Goal: Book appointment/travel/reservation

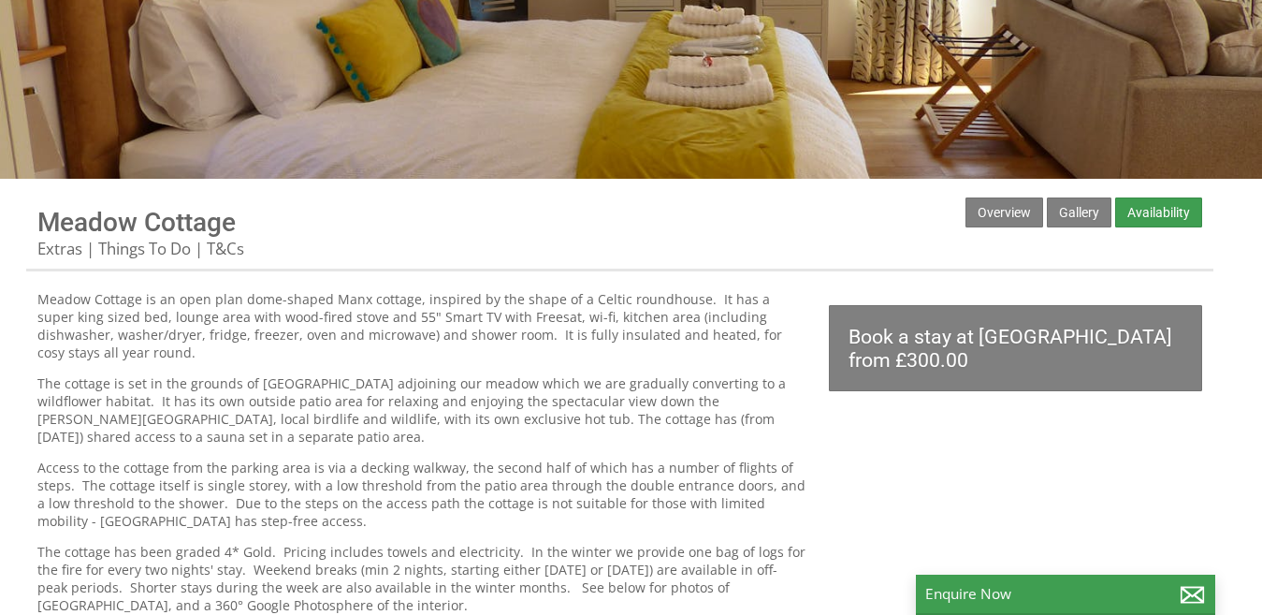
scroll to position [281, 0]
click at [1168, 212] on link "Availability" at bounding box center [1158, 212] width 87 height 30
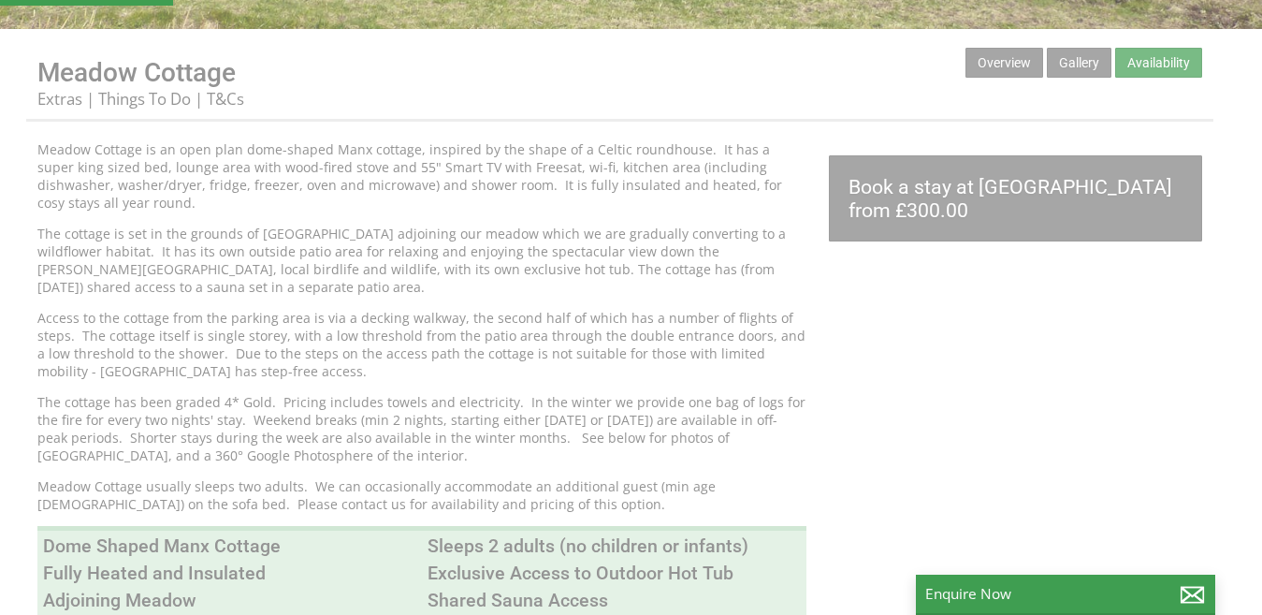
scroll to position [437, 0]
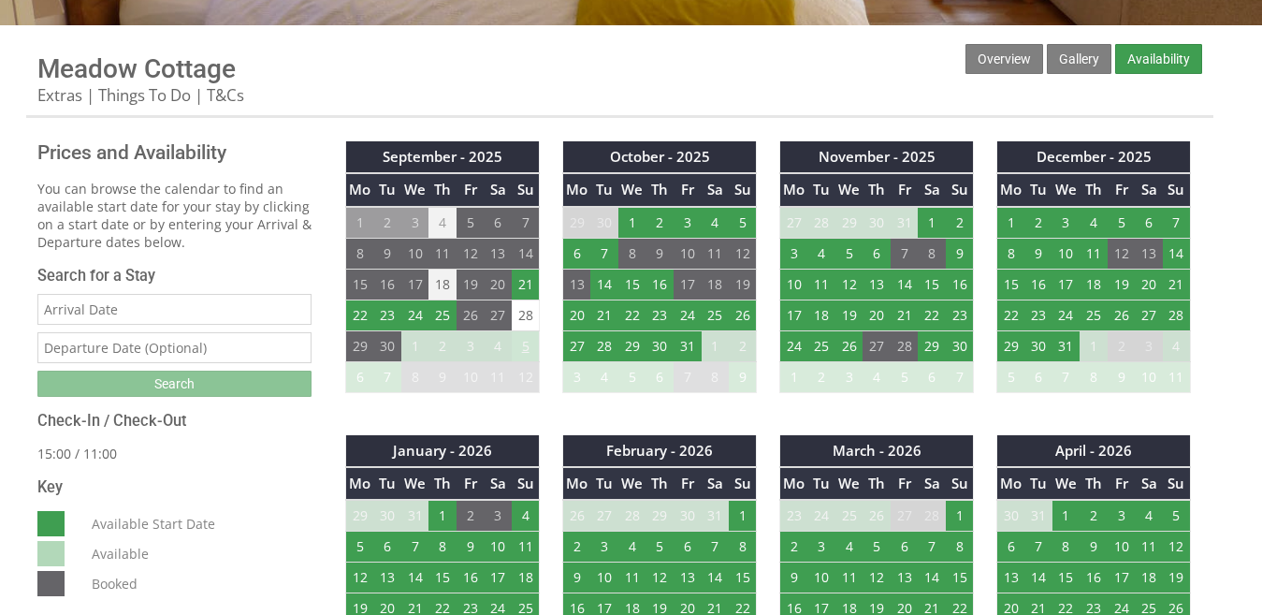
scroll to position [468, 0]
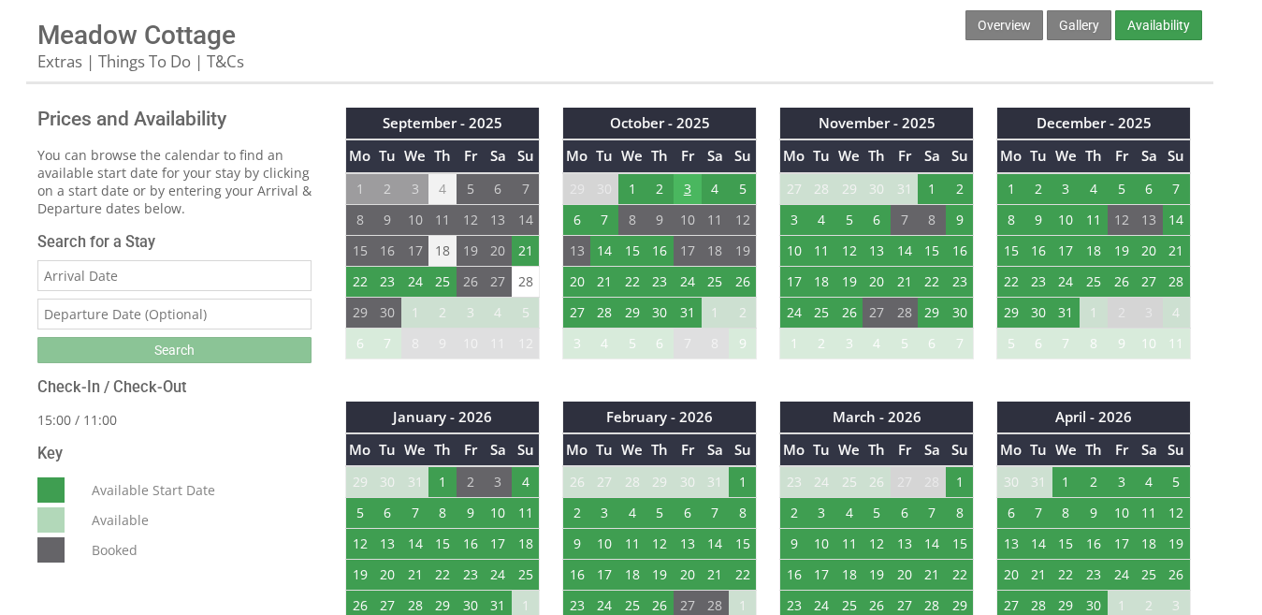
click at [680, 185] on td "3" at bounding box center [688, 189] width 28 height 32
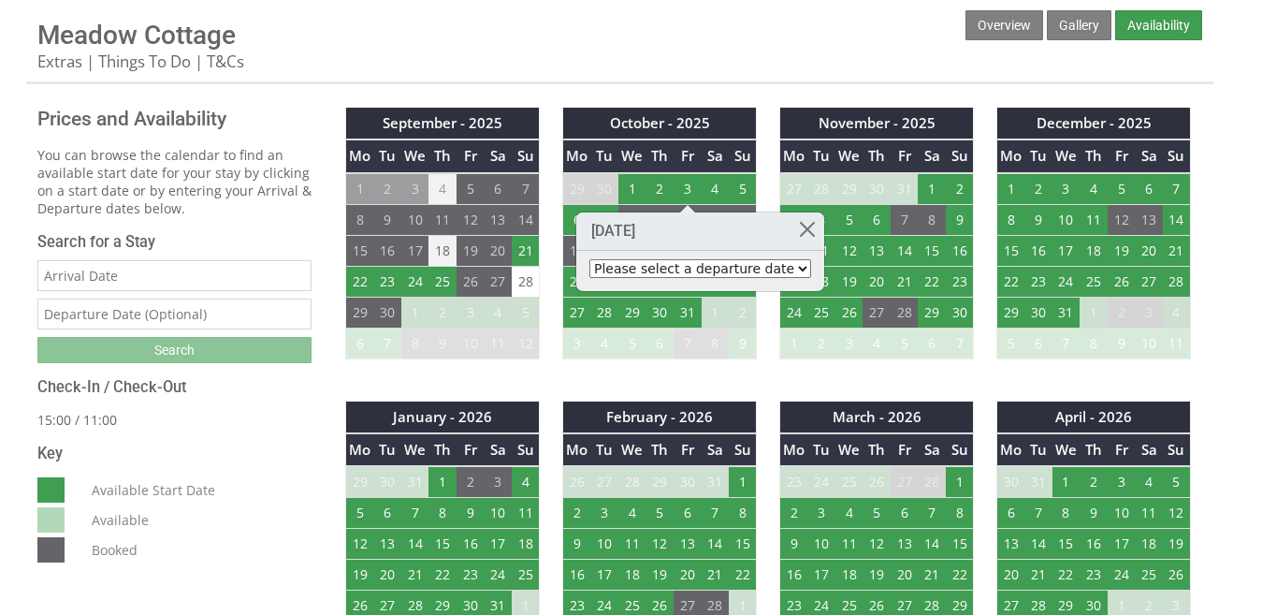
click at [714, 269] on select "Please select a departure date [DATE] - £340.00 [DATE] - £435.00 [DATE] - £580.…" at bounding box center [700, 268] width 222 height 19
click at [714, 267] on select "Please select a departure date [DATE] - £340.00 [DATE] - £435.00 [DATE] - £580.…" at bounding box center [700, 268] width 222 height 19
click at [791, 226] on link at bounding box center [807, 228] width 33 height 33
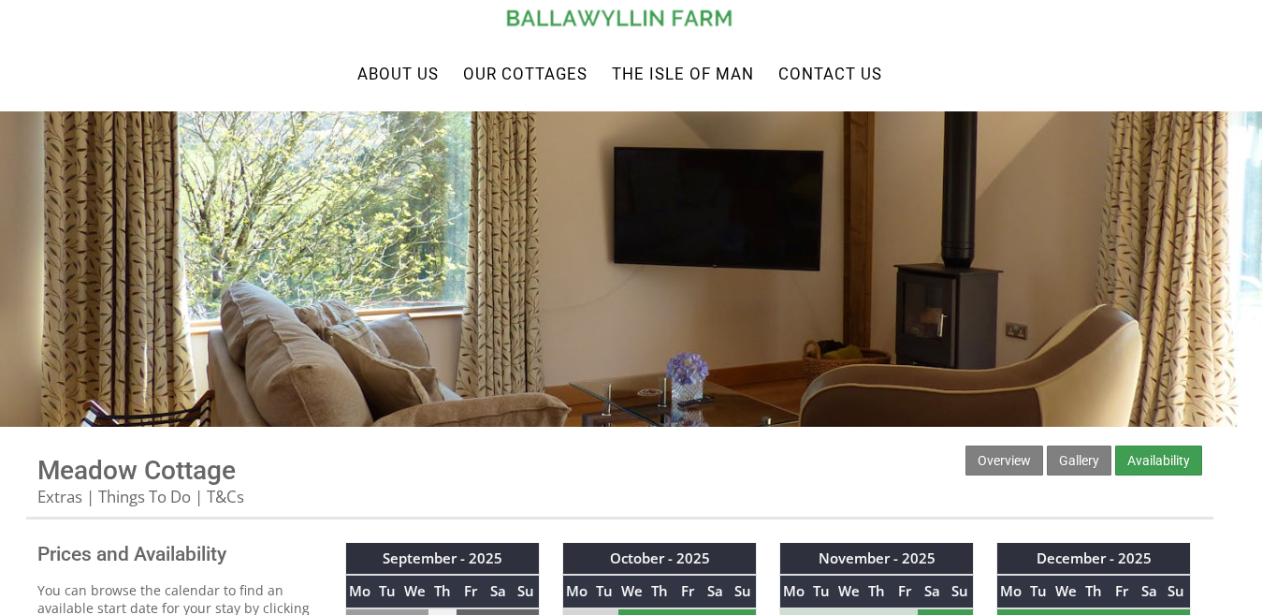
scroll to position [0, 0]
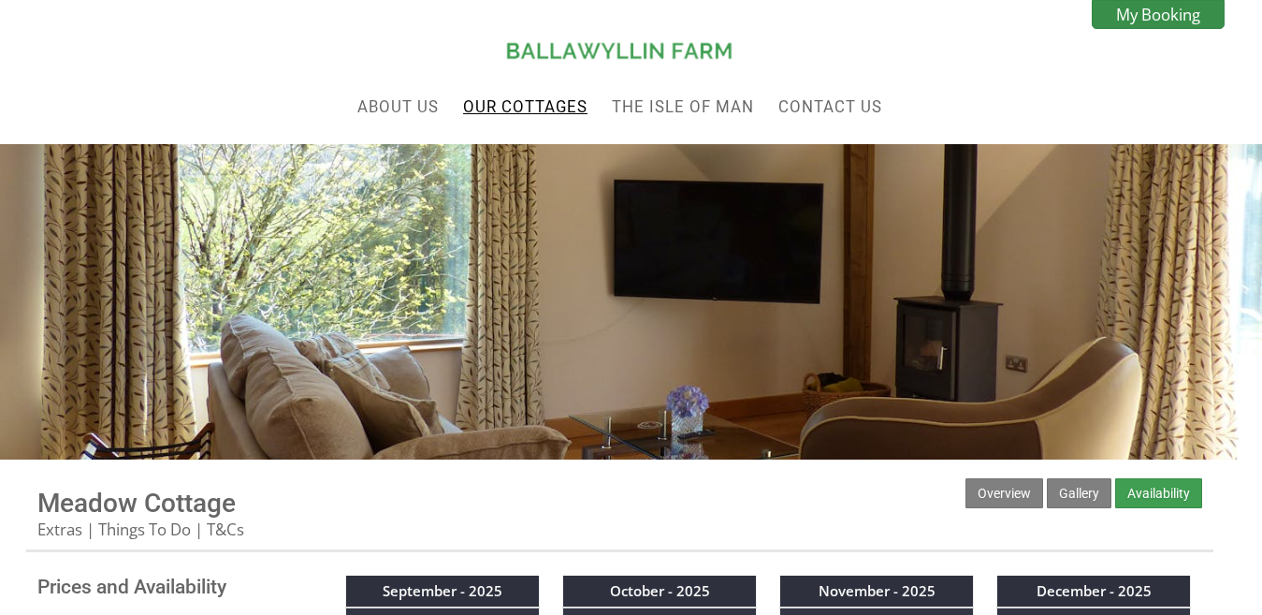
click at [533, 101] on link "Our Cottages" at bounding box center [525, 106] width 124 height 19
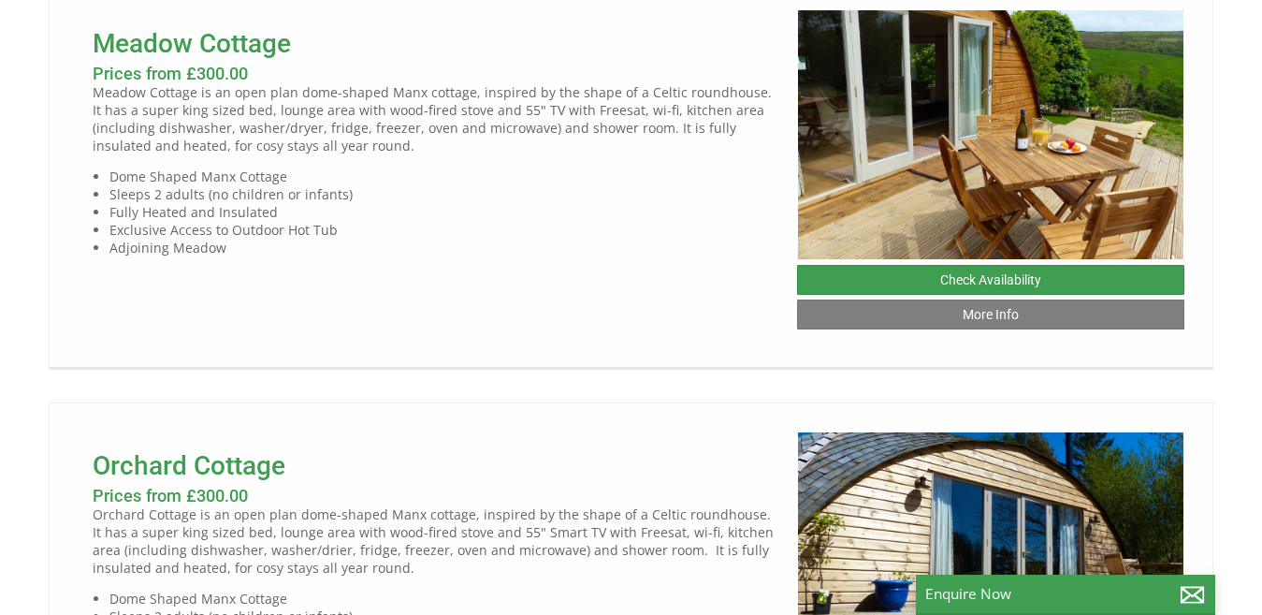
scroll to position [1372, 0]
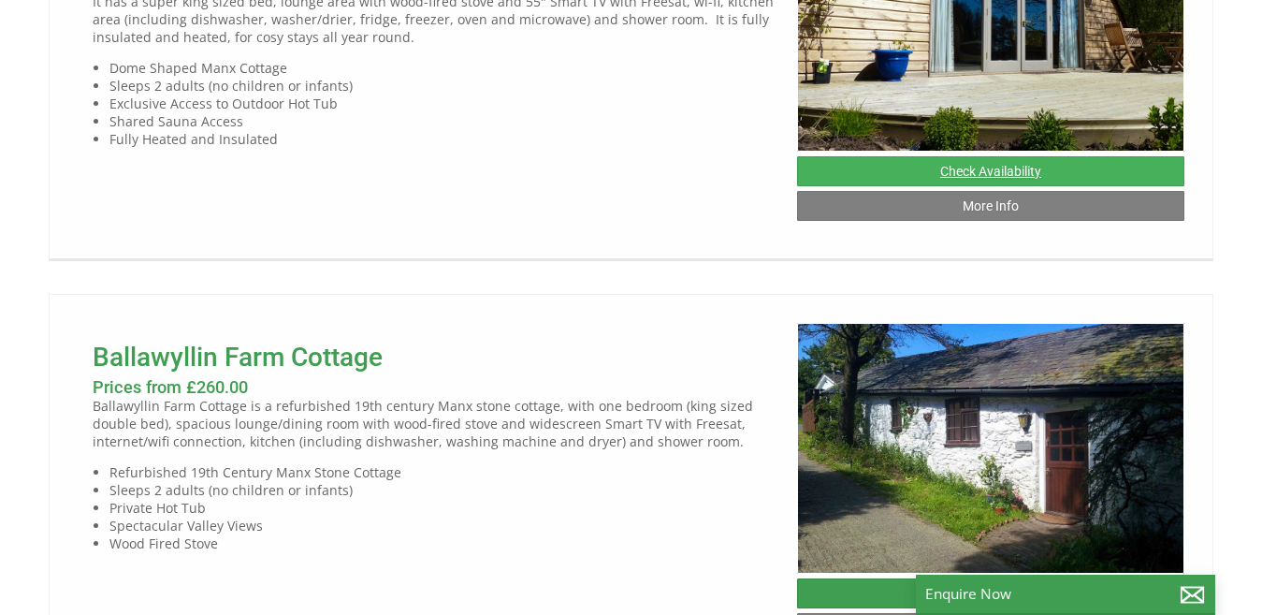
click at [966, 186] on link "Check Availability" at bounding box center [990, 171] width 387 height 30
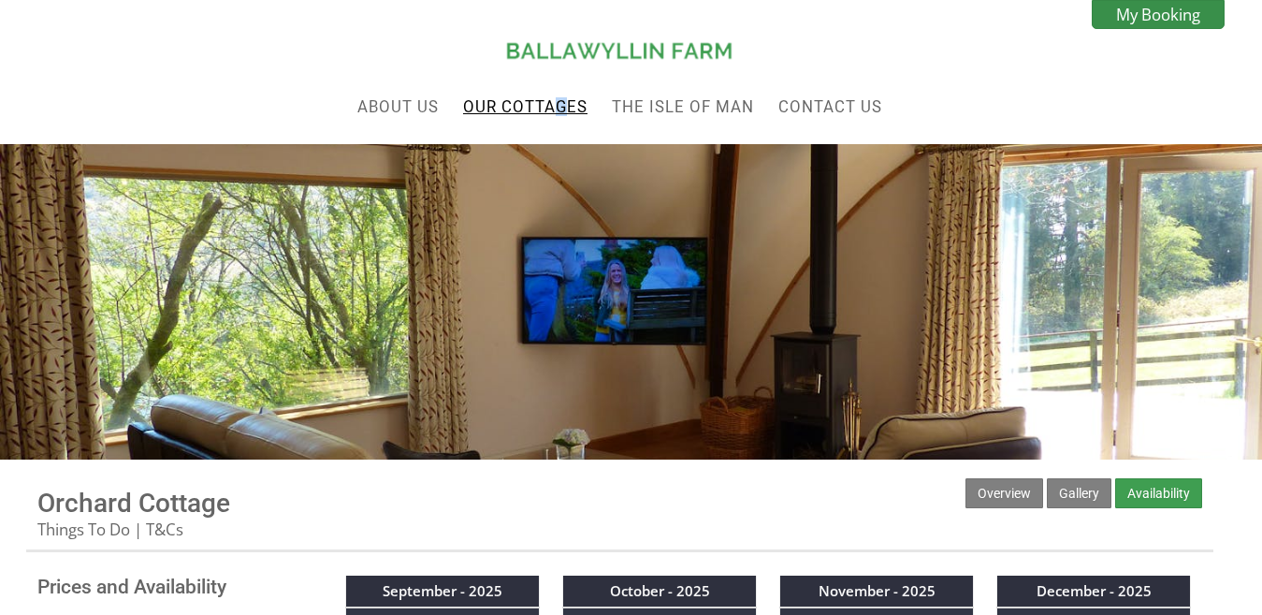
click at [562, 95] on li "Our Cottages" at bounding box center [525, 107] width 136 height 30
click at [530, 105] on link "Our Cottages" at bounding box center [525, 106] width 124 height 19
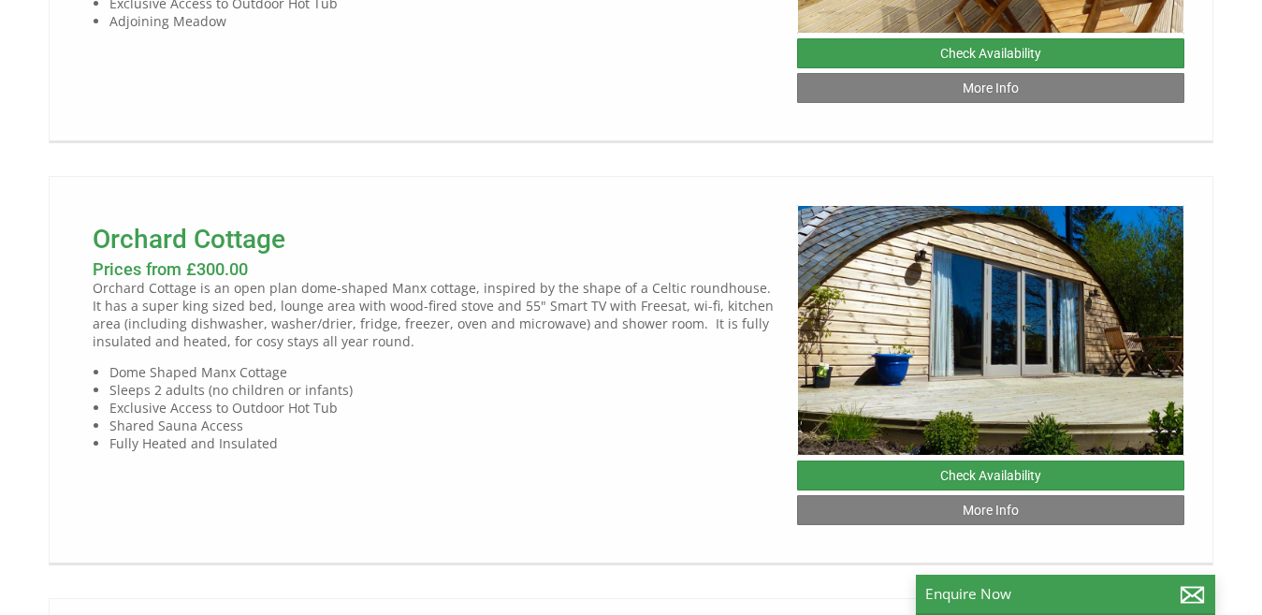
scroll to position [1684, 0]
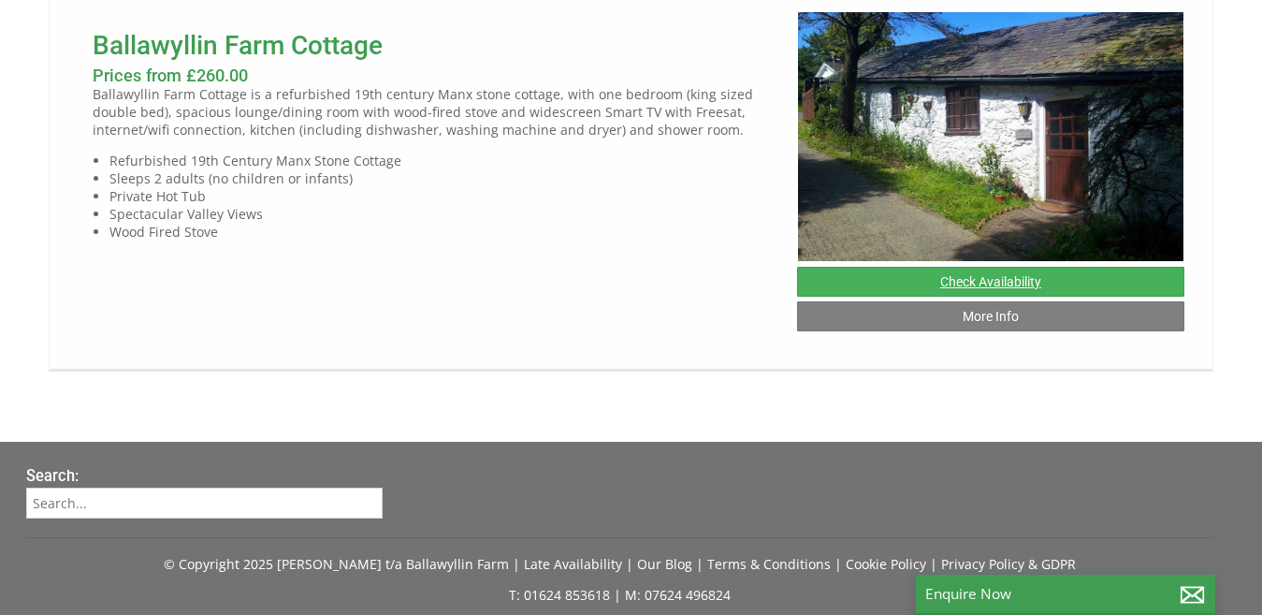
click at [901, 297] on link "Check Availability" at bounding box center [990, 282] width 387 height 30
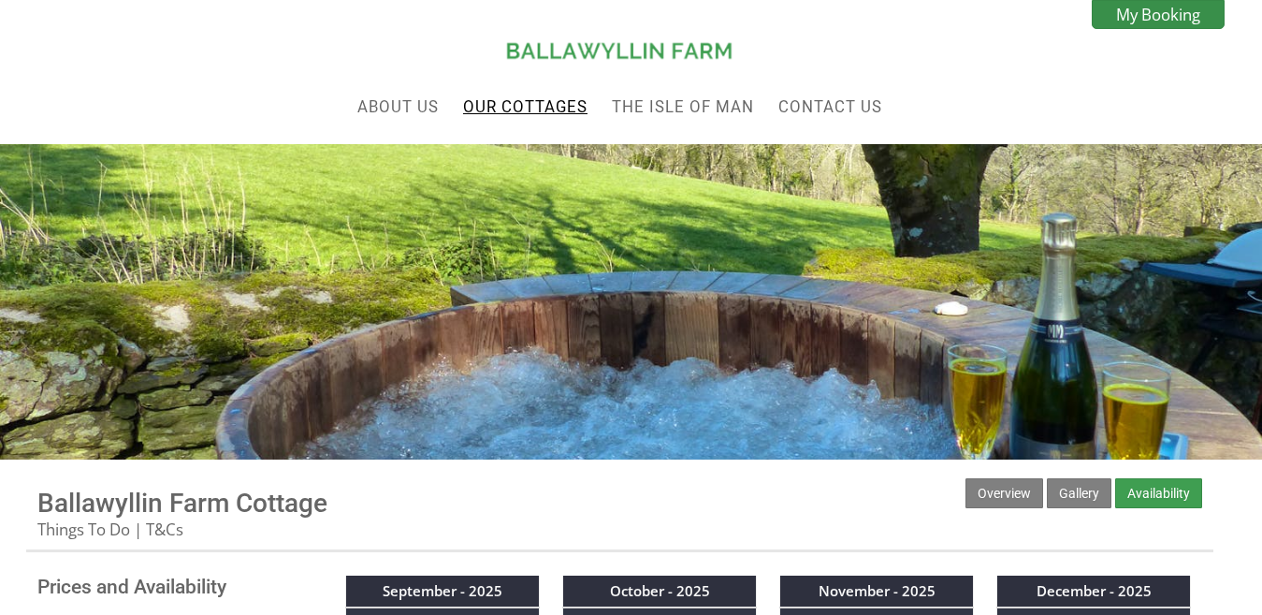
click at [533, 115] on link "Our Cottages" at bounding box center [525, 106] width 124 height 19
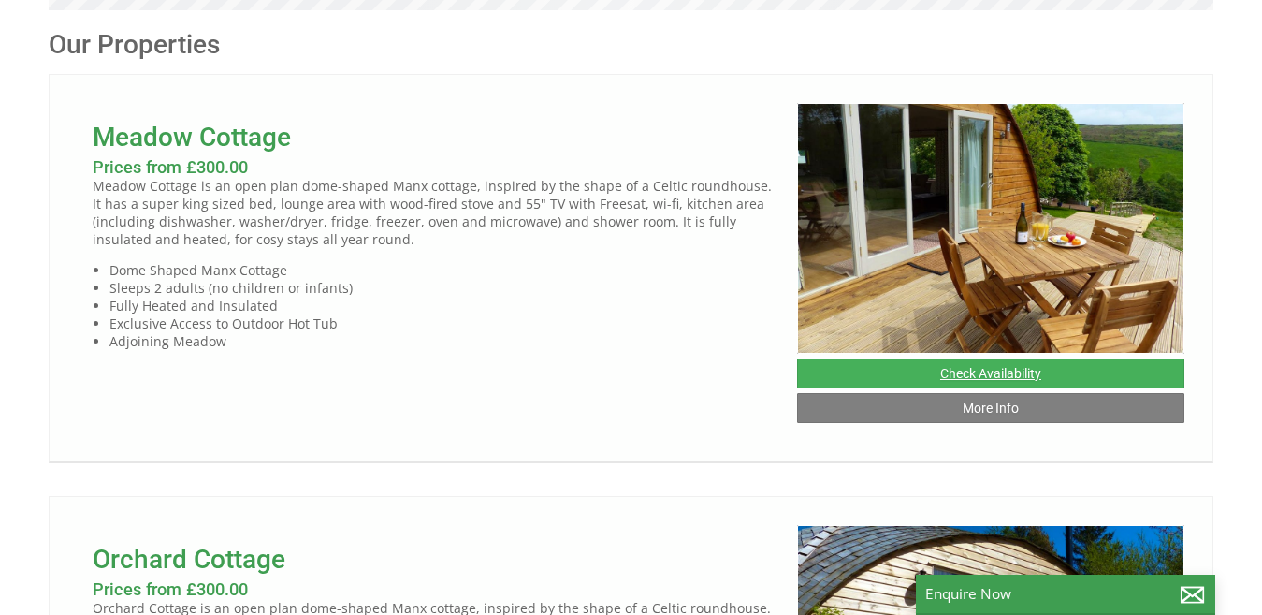
click at [995, 388] on link "Check Availability" at bounding box center [990, 373] width 387 height 30
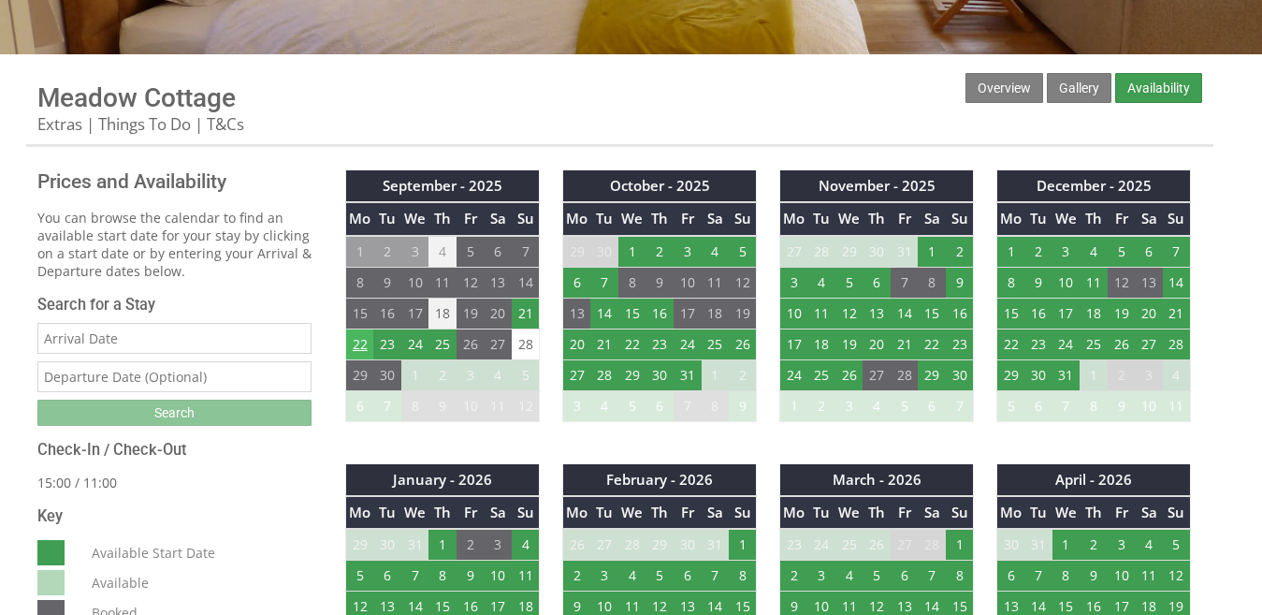
click at [357, 347] on td "22" at bounding box center [360, 343] width 28 height 31
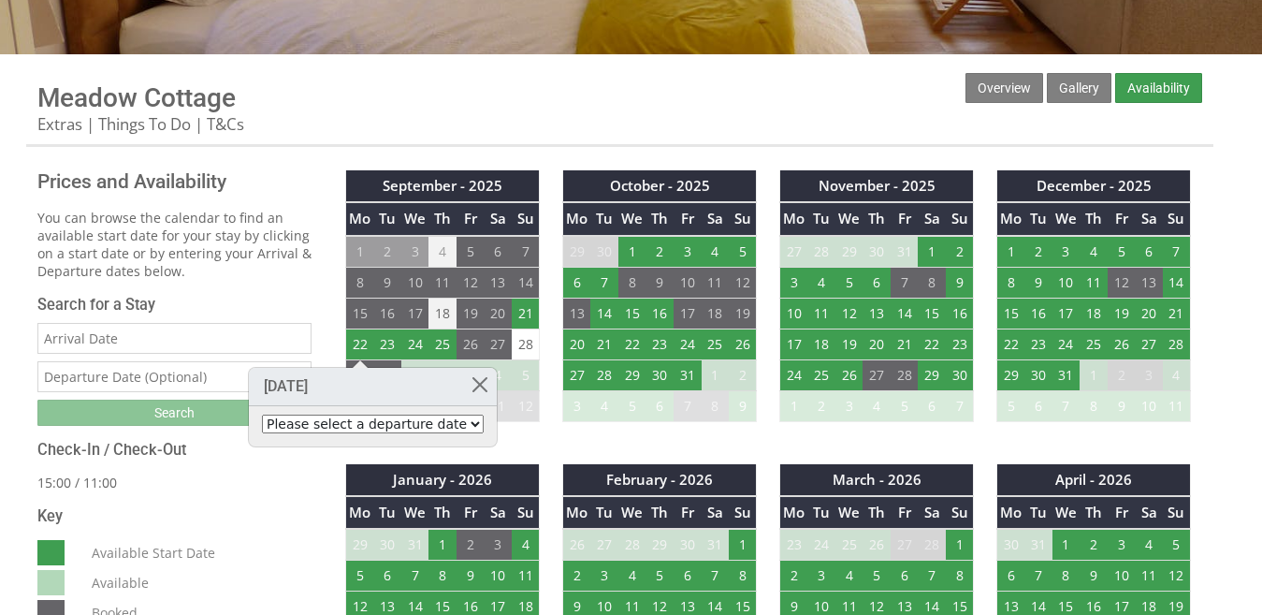
click at [425, 423] on select "Please select a departure date 24th Sep 2025 - £300.00 25th Sep 2025 - £420.00 …" at bounding box center [373, 423] width 222 height 19
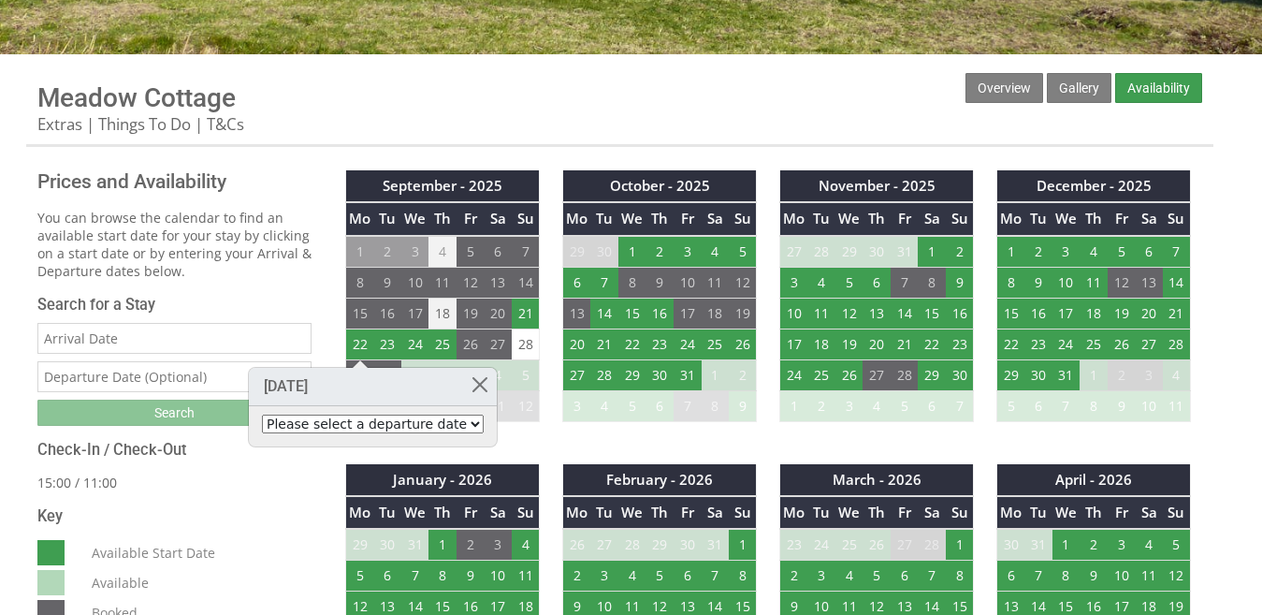
click at [418, 421] on select "Please select a departure date 24th Sep 2025 - £300.00 25th Sep 2025 - £420.00 …" at bounding box center [373, 423] width 222 height 19
click at [464, 385] on link at bounding box center [480, 384] width 33 height 33
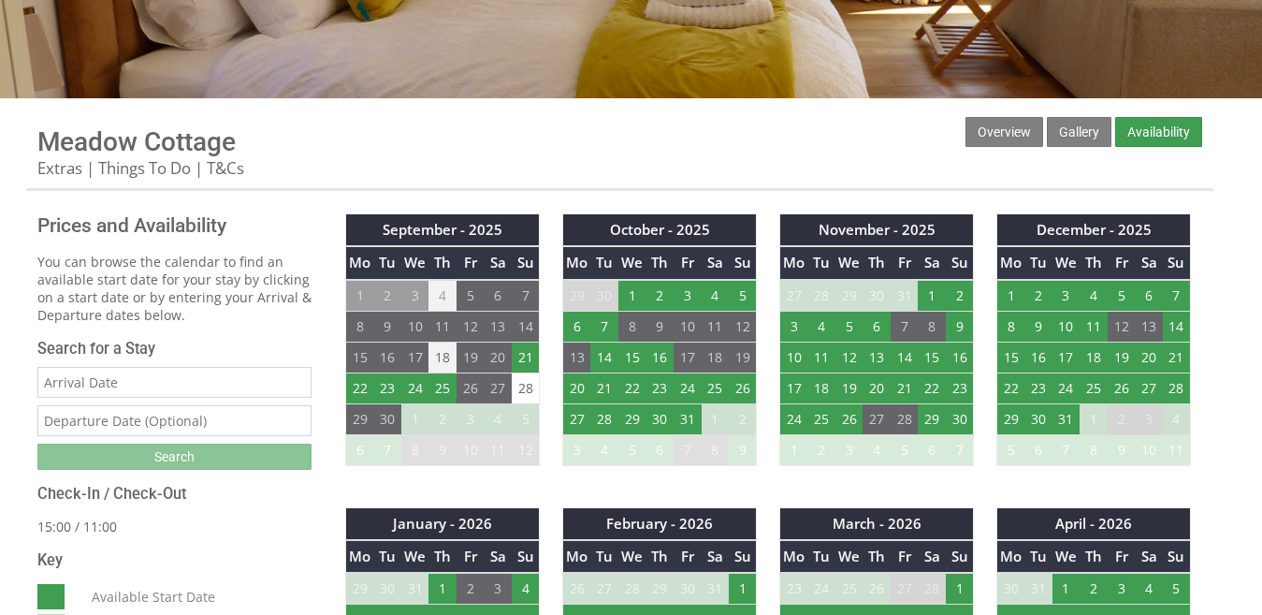
scroll to position [374, 0]
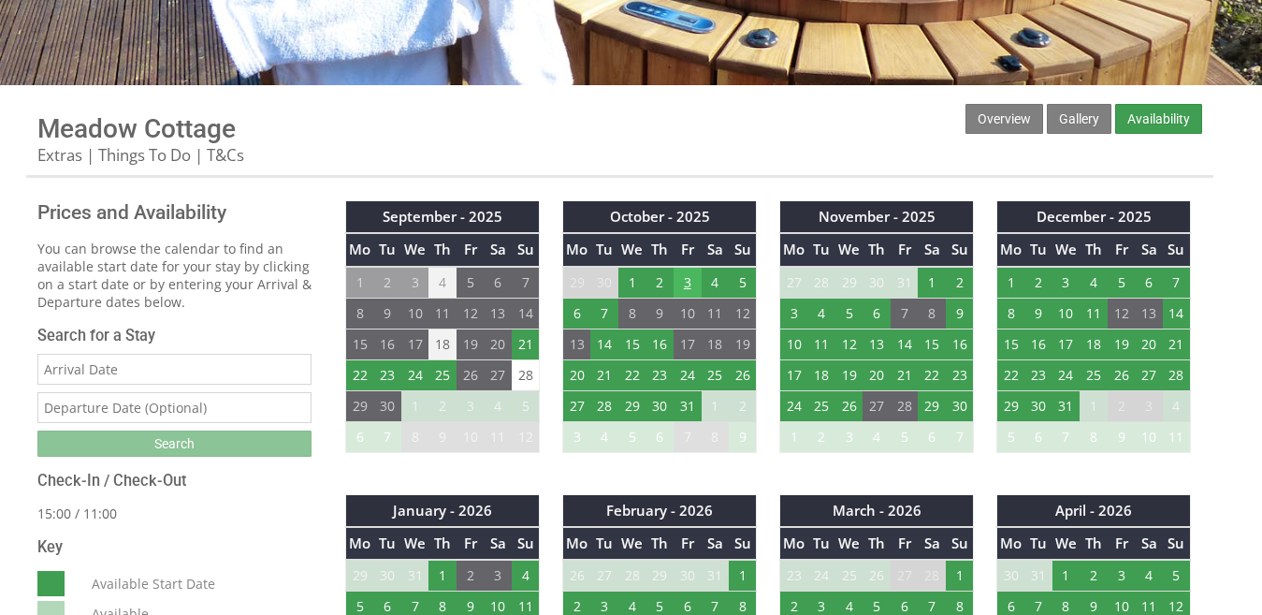
click at [684, 274] on td "3" at bounding box center [688, 283] width 28 height 32
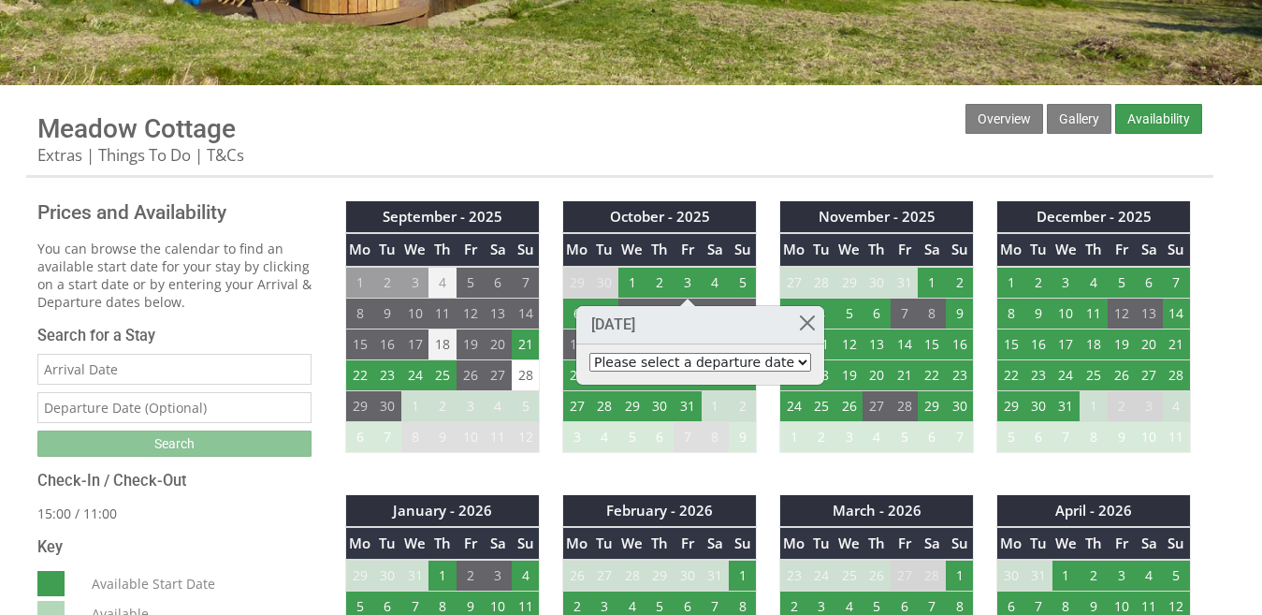
click at [689, 361] on select "Please select a departure date [DATE] - £340.00 [DATE] - £435.00 [DATE] - £580.…" at bounding box center [700, 362] width 222 height 19
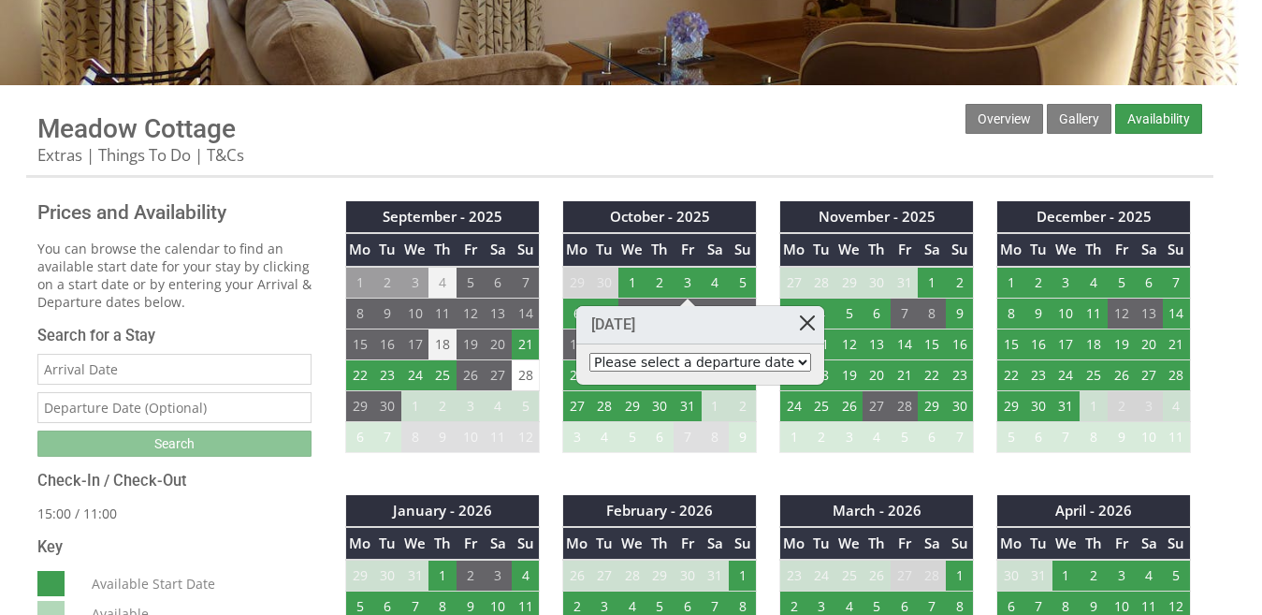
click at [791, 317] on link at bounding box center [807, 322] width 33 height 33
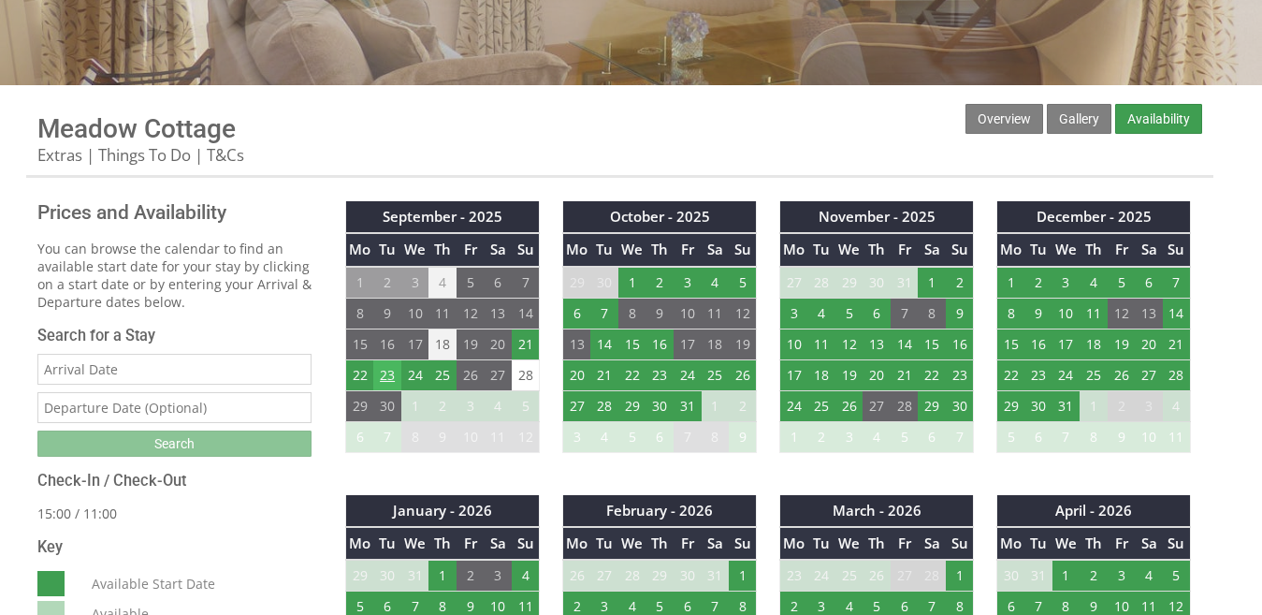
click at [384, 370] on td "23" at bounding box center [387, 374] width 28 height 31
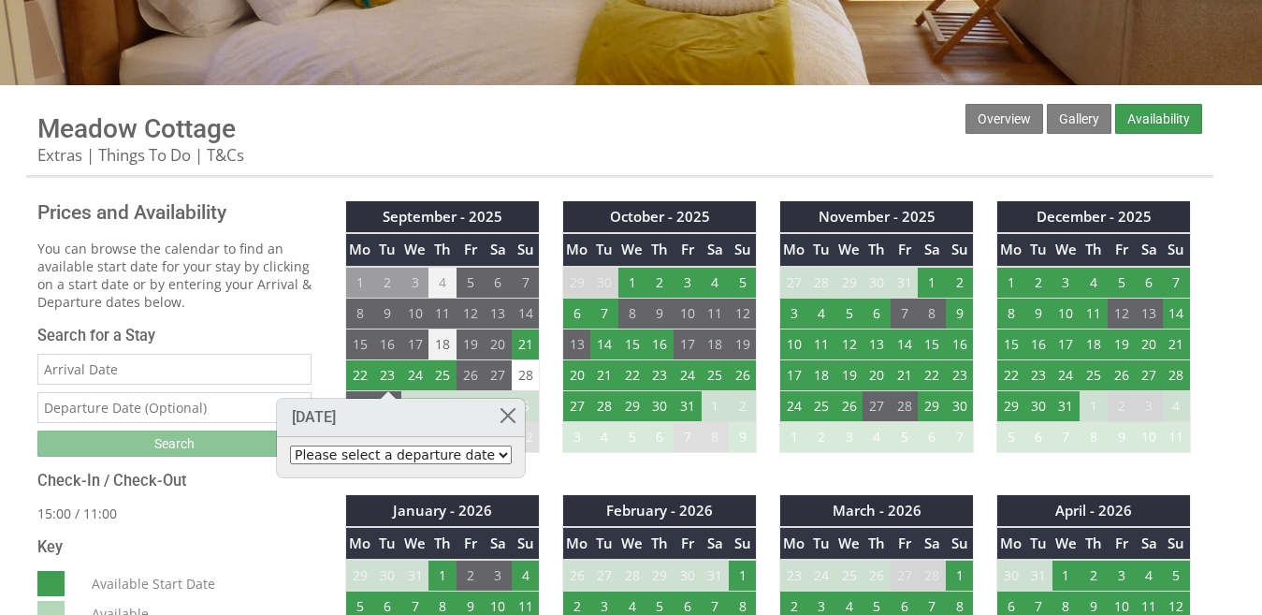
click at [403, 453] on select "Please select a departure date [DATE] - £300.00 [DATE] - £420.00" at bounding box center [401, 454] width 222 height 19
click at [492, 413] on link at bounding box center [508, 415] width 33 height 33
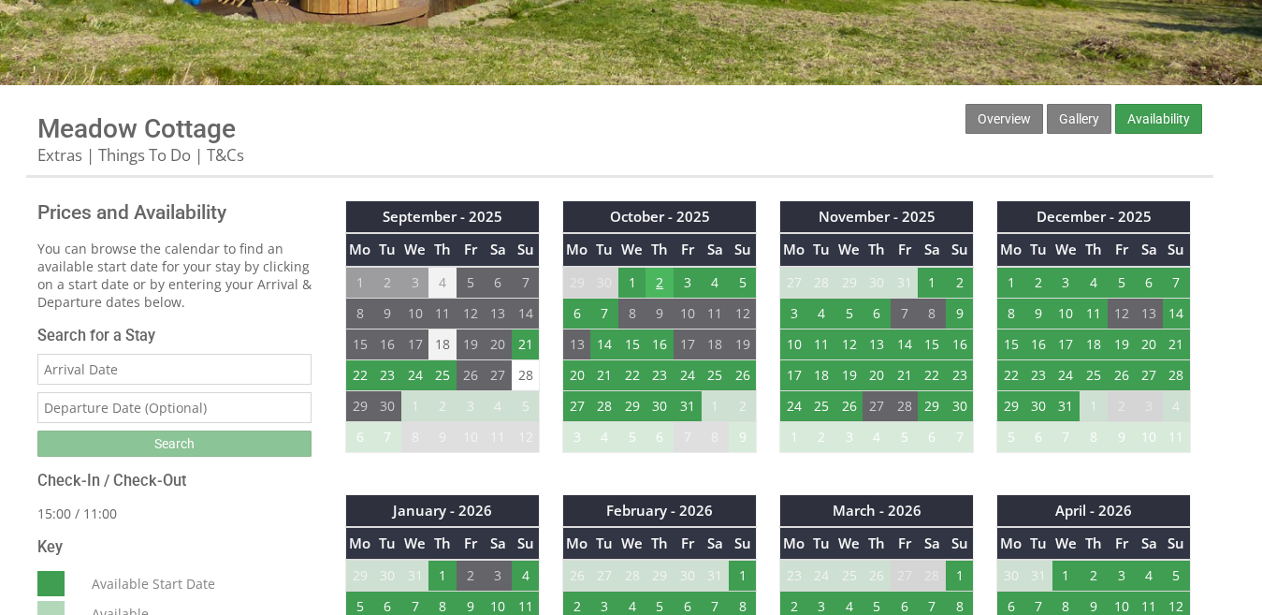
click at [660, 282] on td "2" at bounding box center [660, 283] width 28 height 32
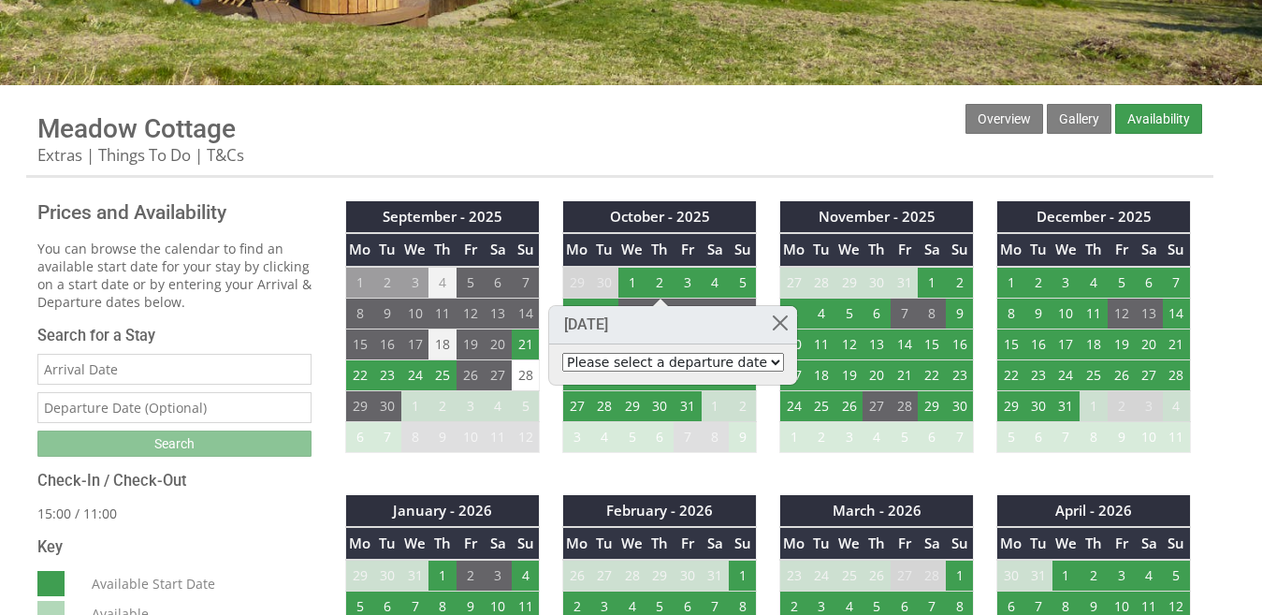
click at [671, 364] on select "Please select a departure date [DATE] - £310.00 [DATE] - £435.00 [DATE] - £580.…" at bounding box center [673, 362] width 222 height 19
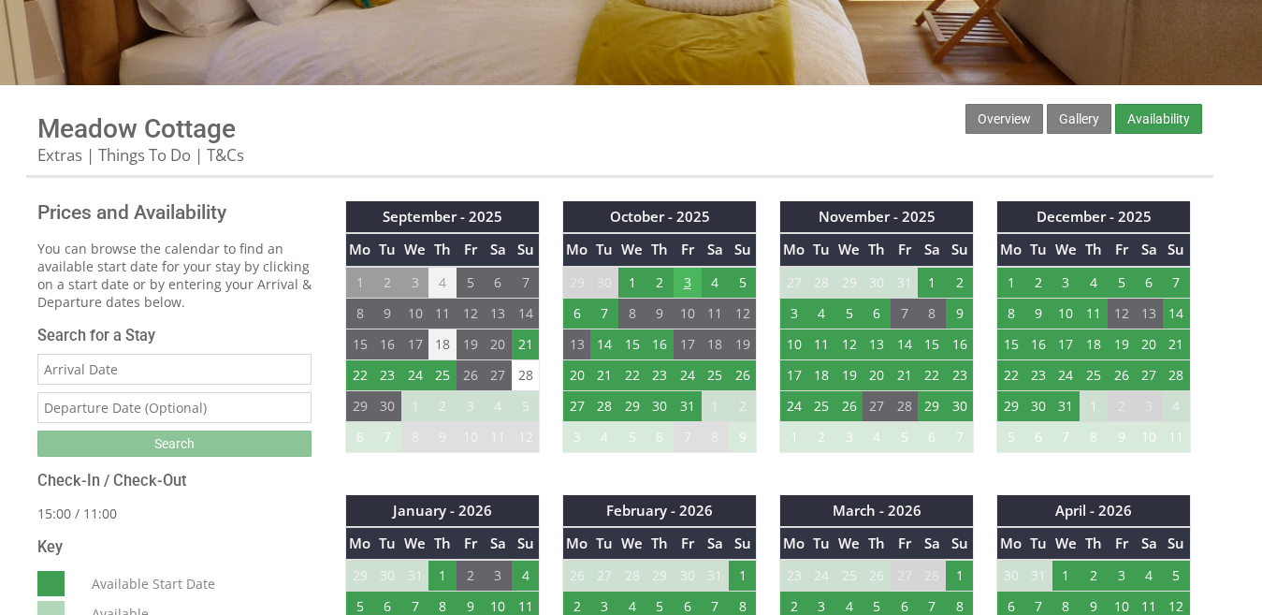
click at [684, 282] on td "3" at bounding box center [688, 283] width 28 height 32
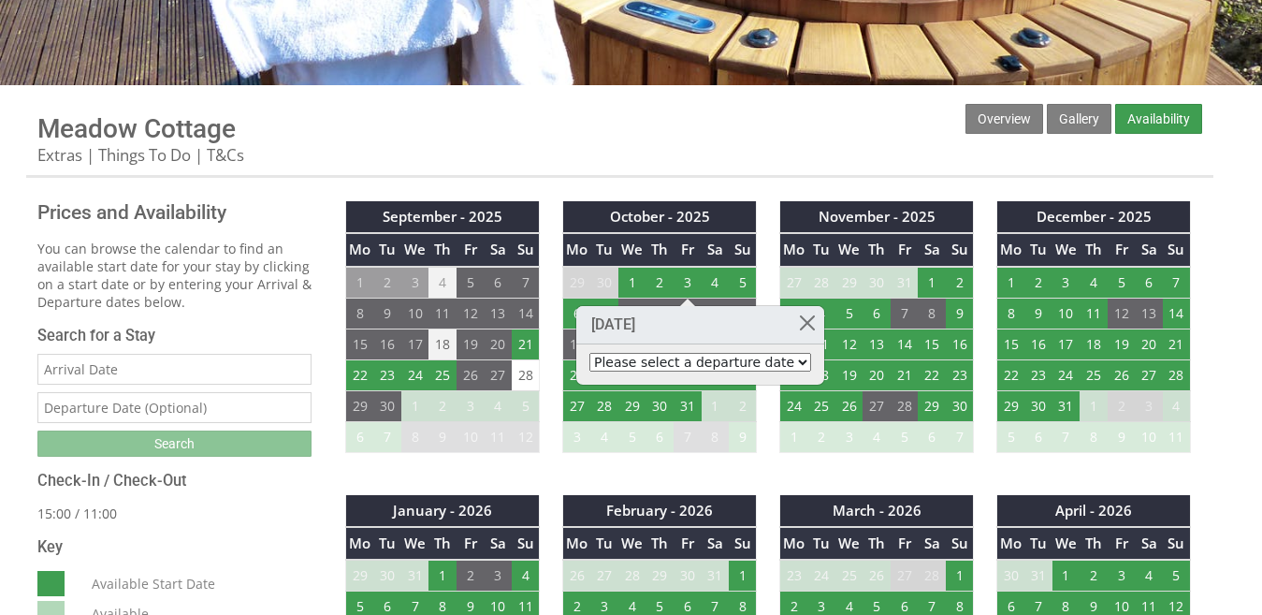
click at [696, 365] on select "Please select a departure date [DATE] - £340.00 [DATE] - £435.00 [DATE] - £580.…" at bounding box center [700, 362] width 222 height 19
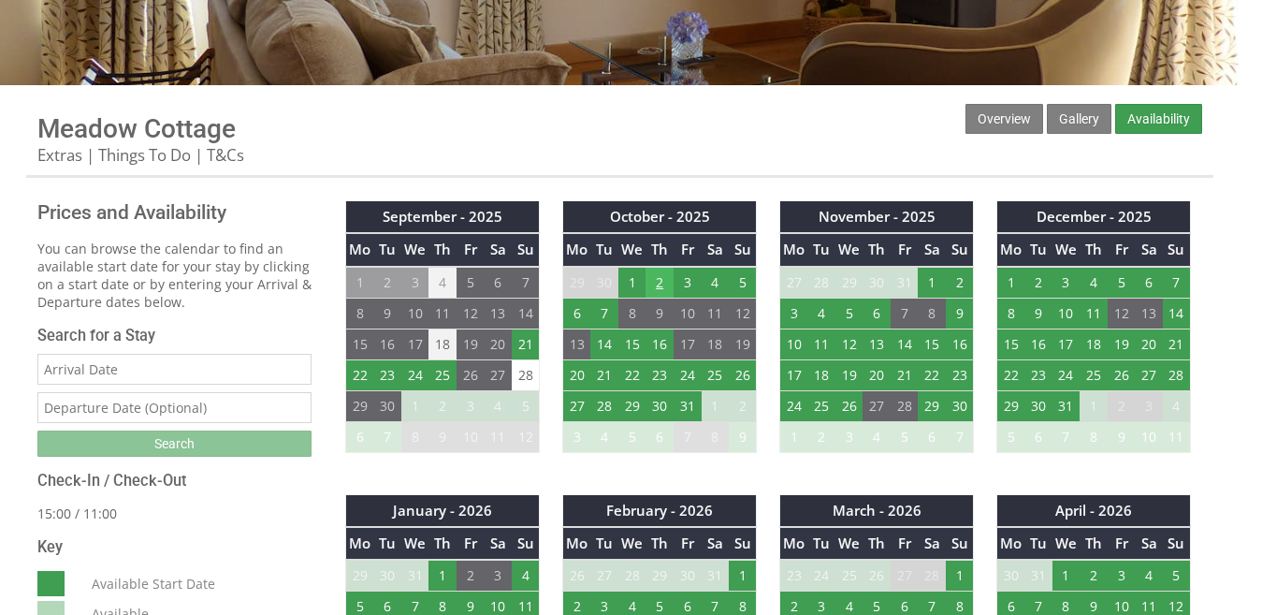
click at [660, 275] on td "2" at bounding box center [660, 283] width 28 height 32
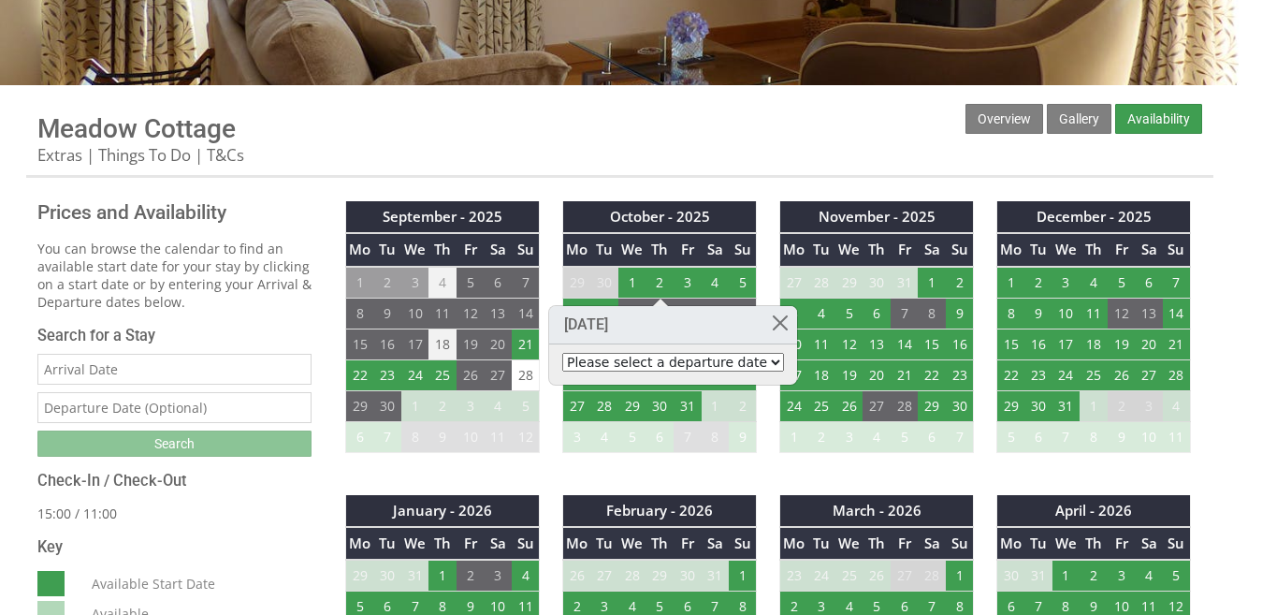
click at [678, 363] on select "Please select a departure date [DATE] - £310.00 [DATE] - £435.00 [DATE] - £580.…" at bounding box center [673, 362] width 222 height 19
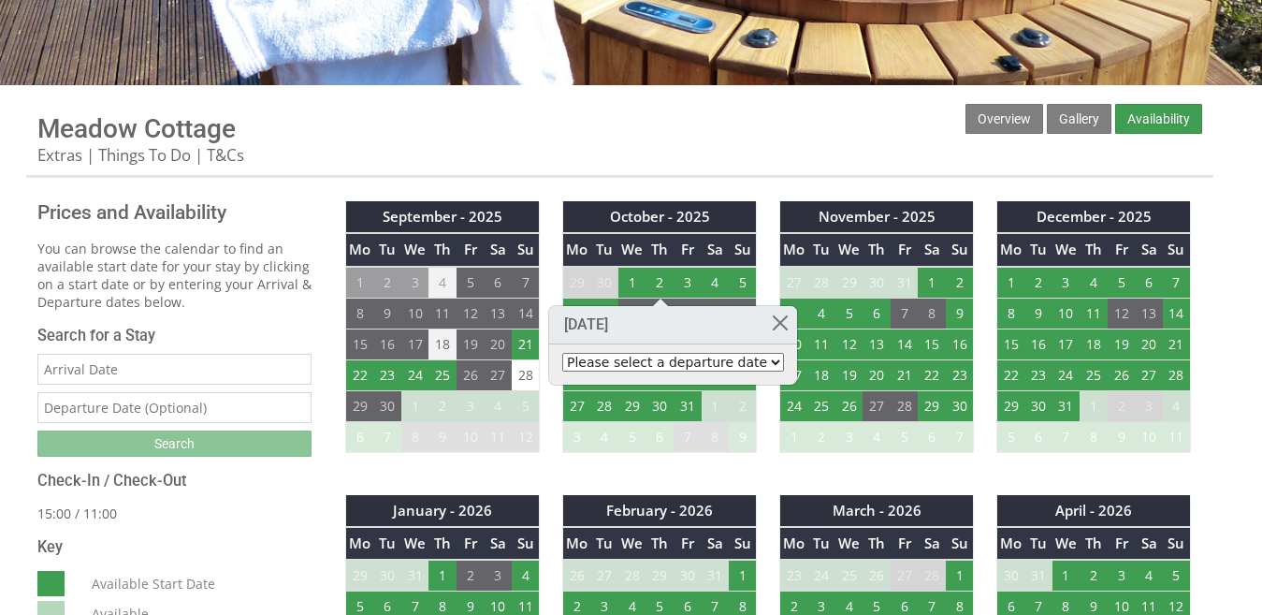
click at [786, 463] on div "November - 2025 Mo Tu We Th Fr Sa Su 27 28 29 30 31 1 2 3 4 5 6 7 8 9 10 11" at bounding box center [876, 336] width 217 height 270
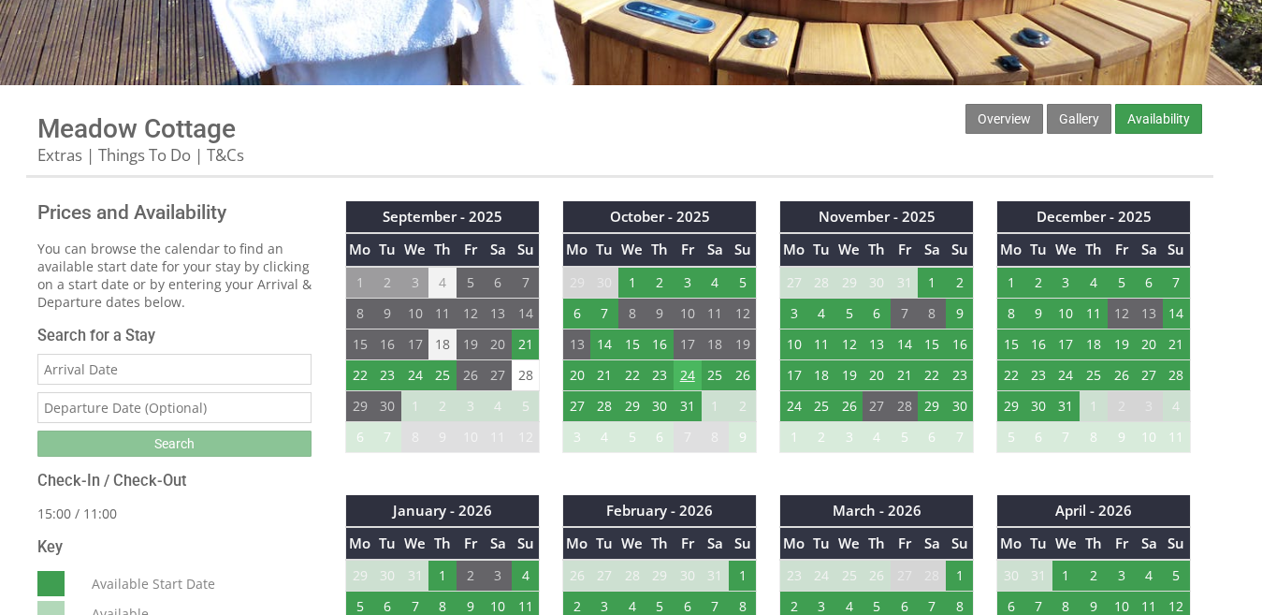
click at [685, 378] on td "24" at bounding box center [688, 374] width 28 height 31
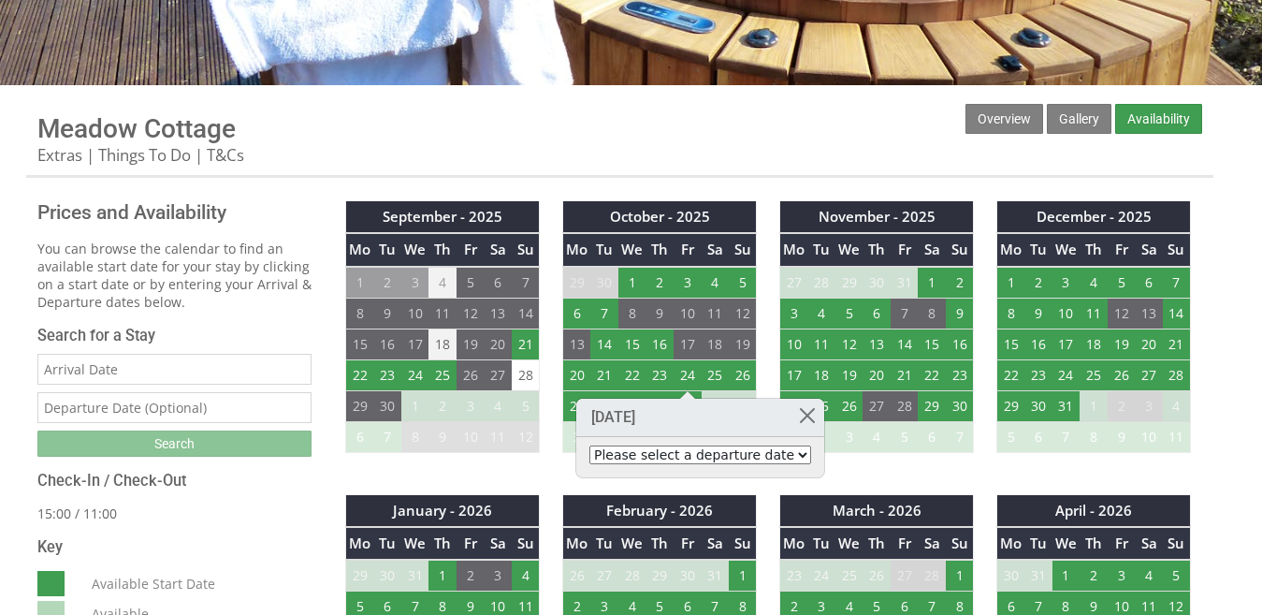
click at [710, 452] on select "Please select a departure date [DATE] - £340.00 [DATE] - £435.00 [DATE] - £580.…" at bounding box center [700, 454] width 222 height 19
